Goal: Transaction & Acquisition: Purchase product/service

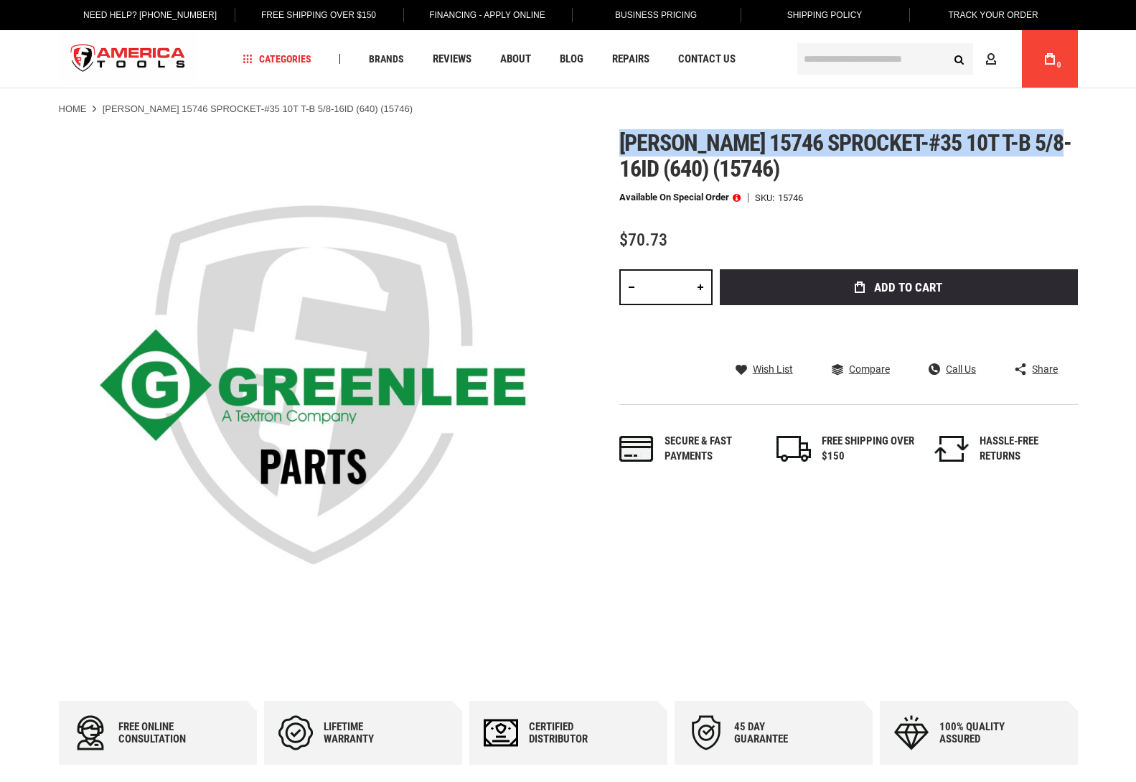
drag, startPoint x: 621, startPoint y: 121, endPoint x: 1050, endPoint y: 144, distance: 429.9
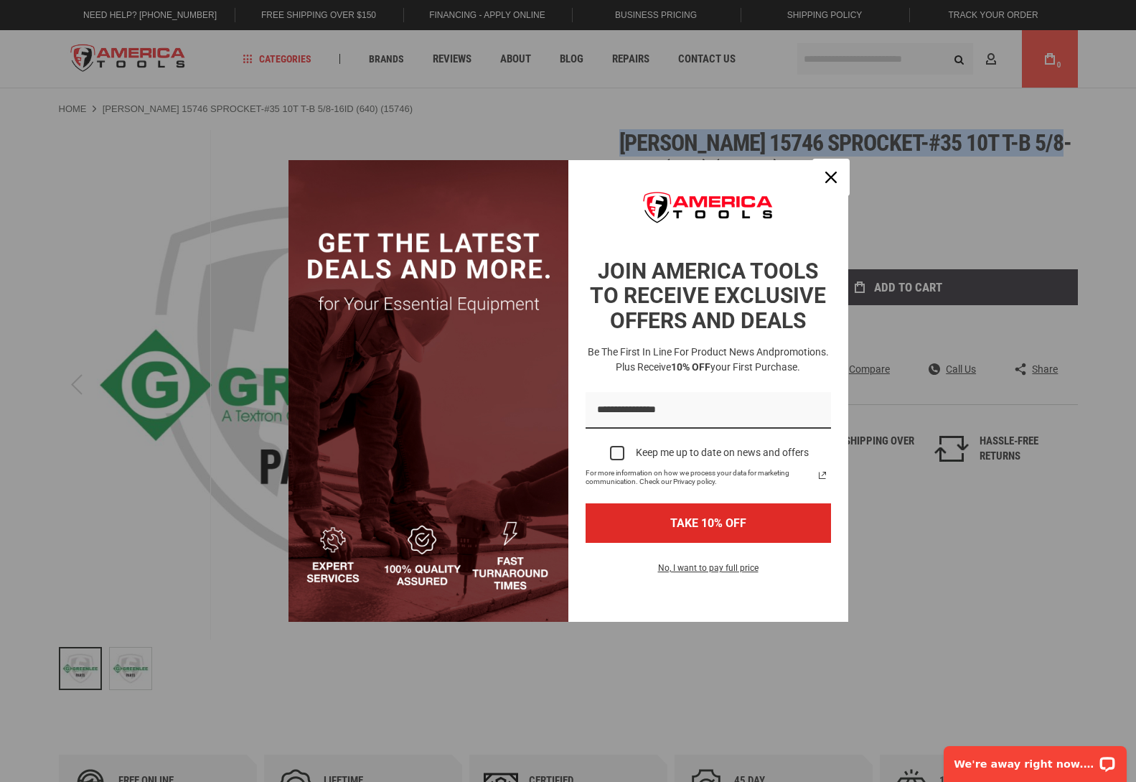
click at [834, 172] on icon "close icon" at bounding box center [831, 177] width 11 height 11
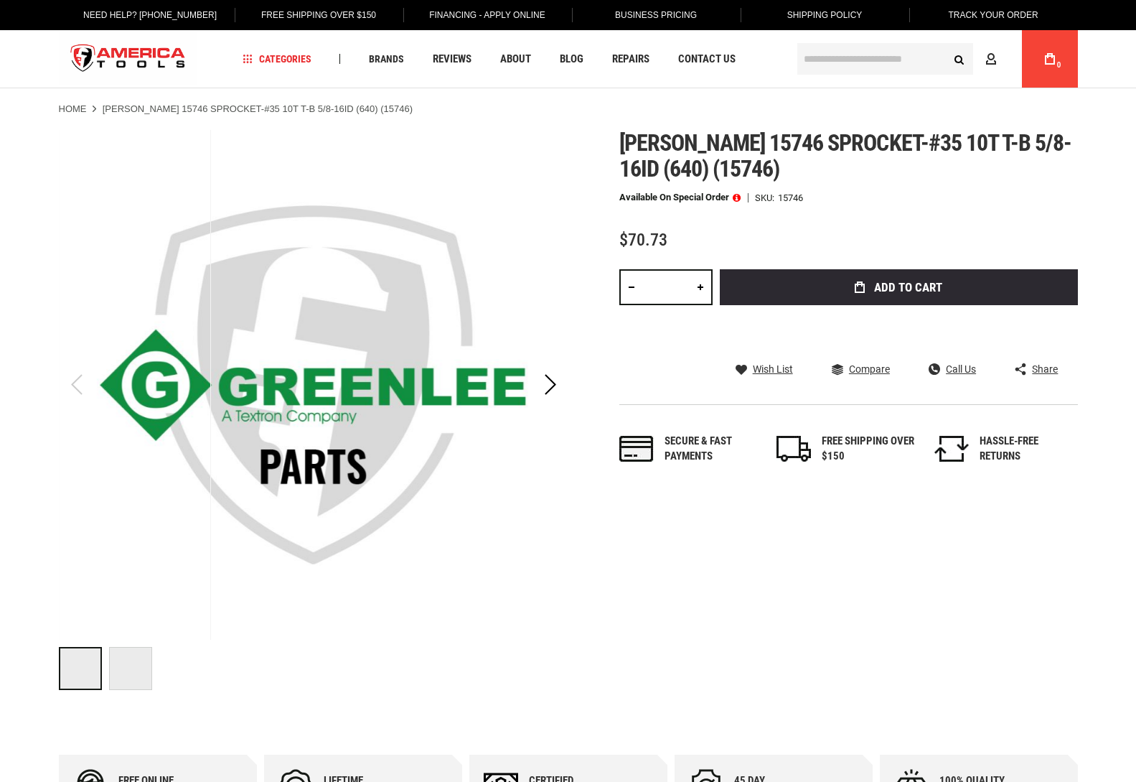
click at [922, 291] on span "Add to Cart" at bounding box center [908, 287] width 68 height 12
